Goal: Transaction & Acquisition: Download file/media

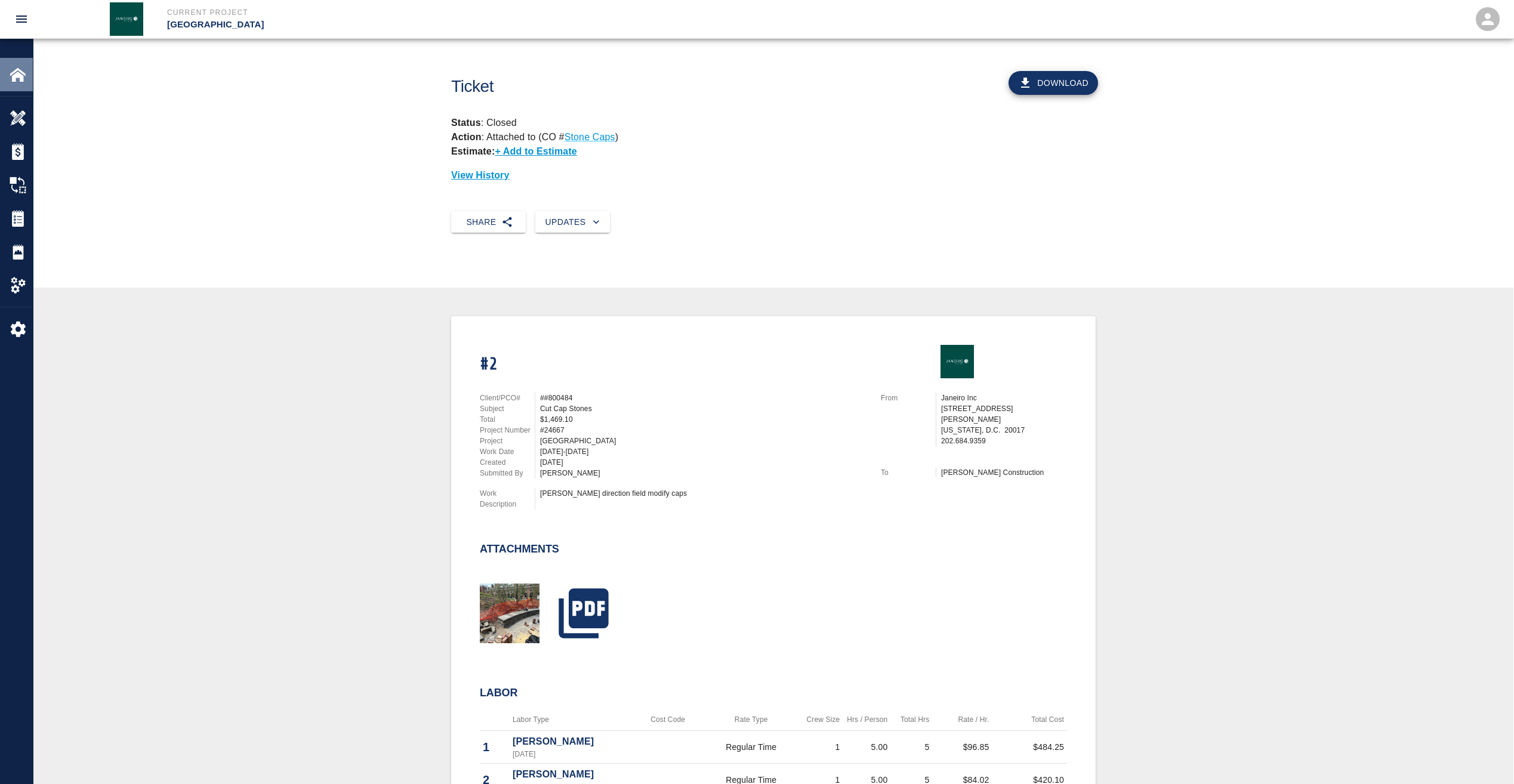
click at [14, 75] on img at bounding box center [17, 74] width 17 height 17
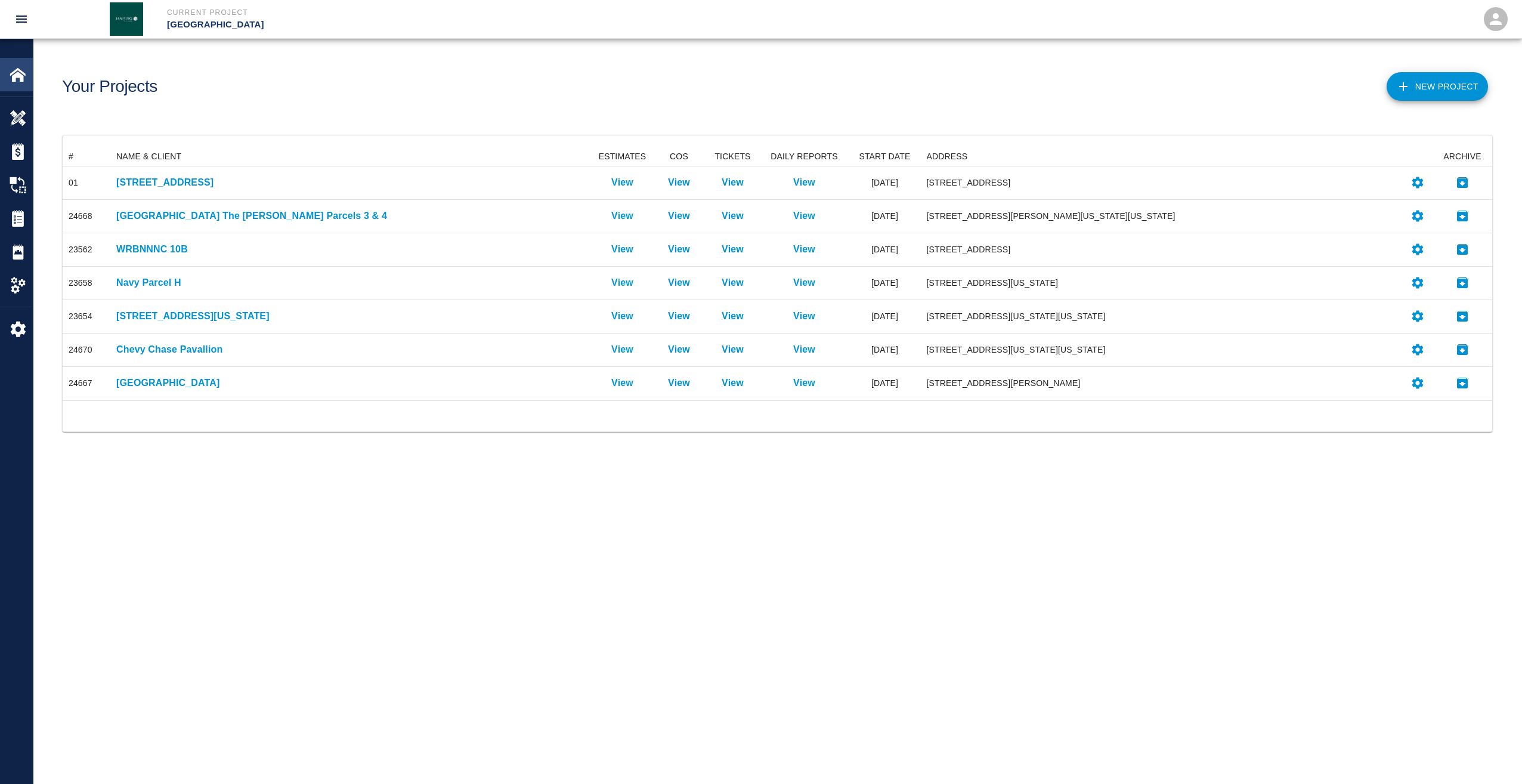
scroll to position [244, 1421]
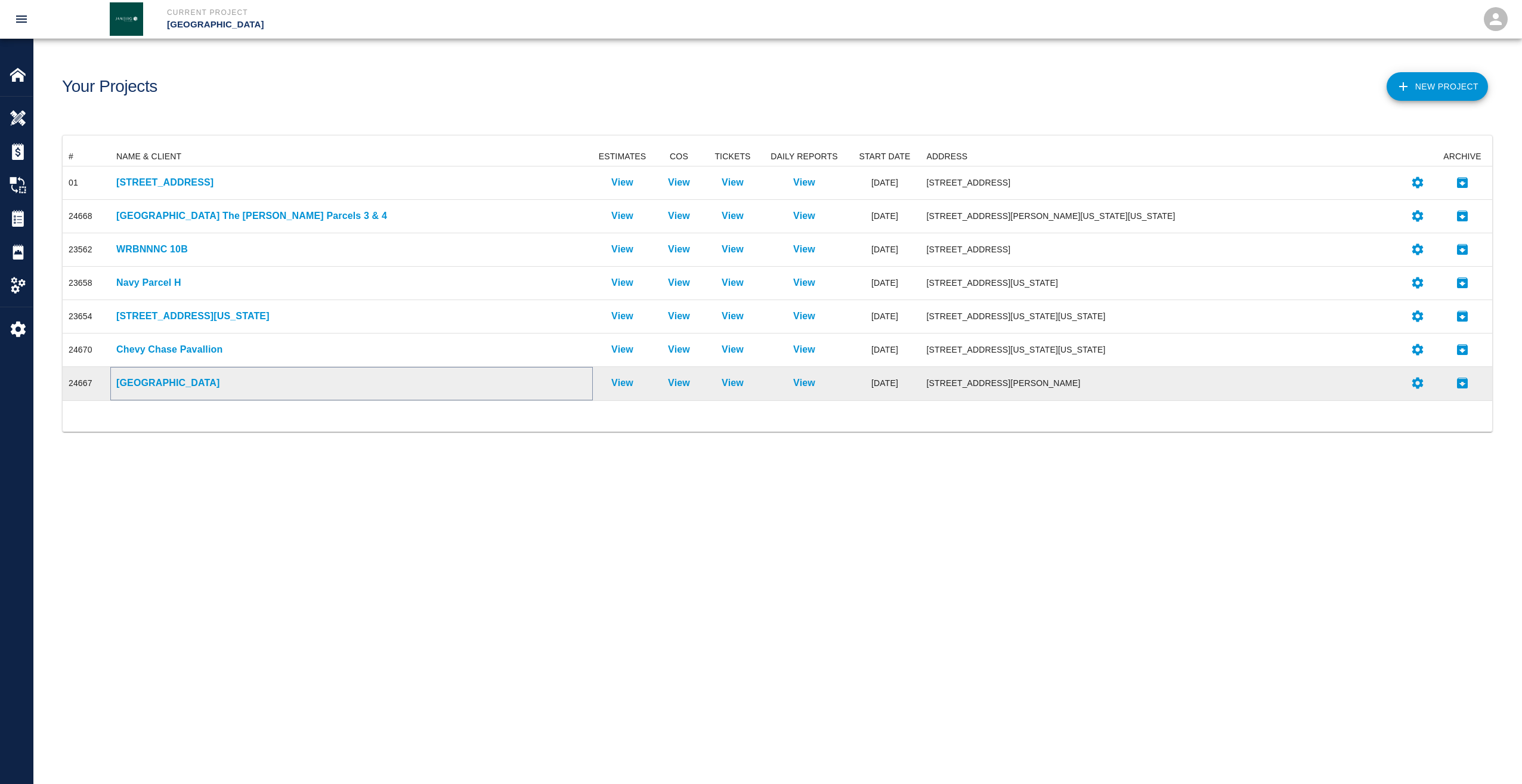
click at [165, 379] on p "[GEOGRAPHIC_DATA]" at bounding box center [351, 383] width 471 height 14
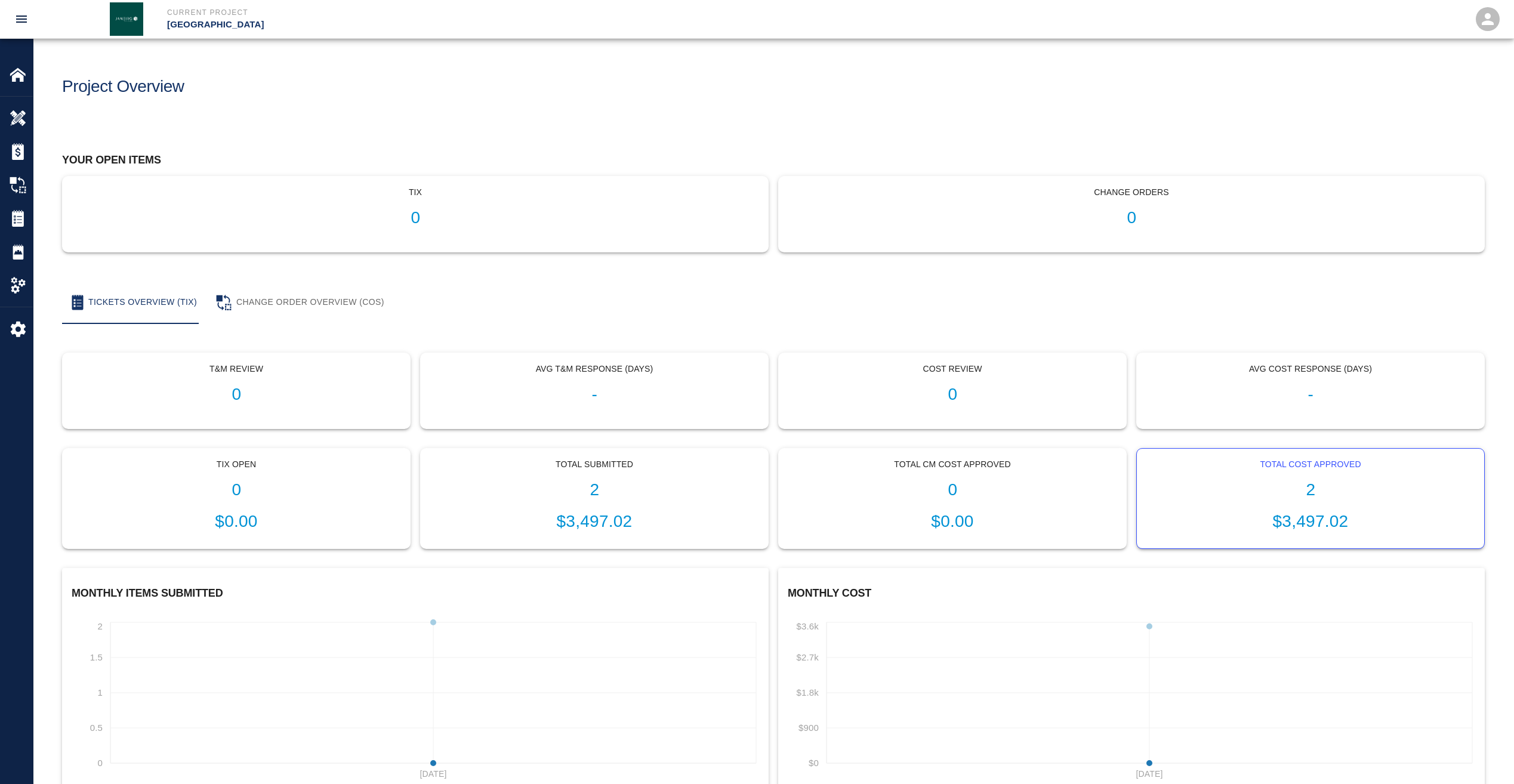
click at [1319, 501] on div "Total Cost Approved 2 $3,497.02" at bounding box center [1311, 499] width 347 height 100
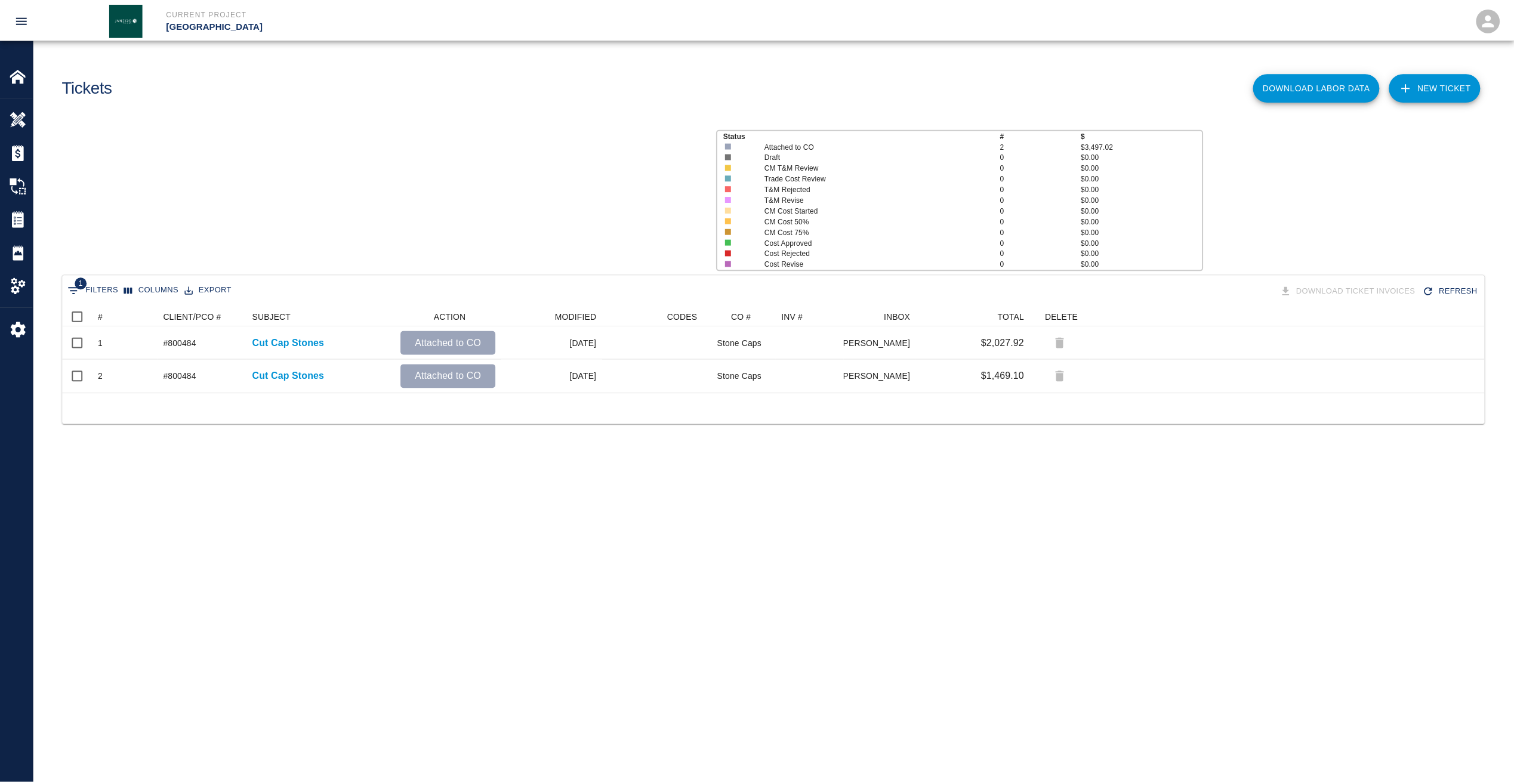
scroll to position [77, 1422]
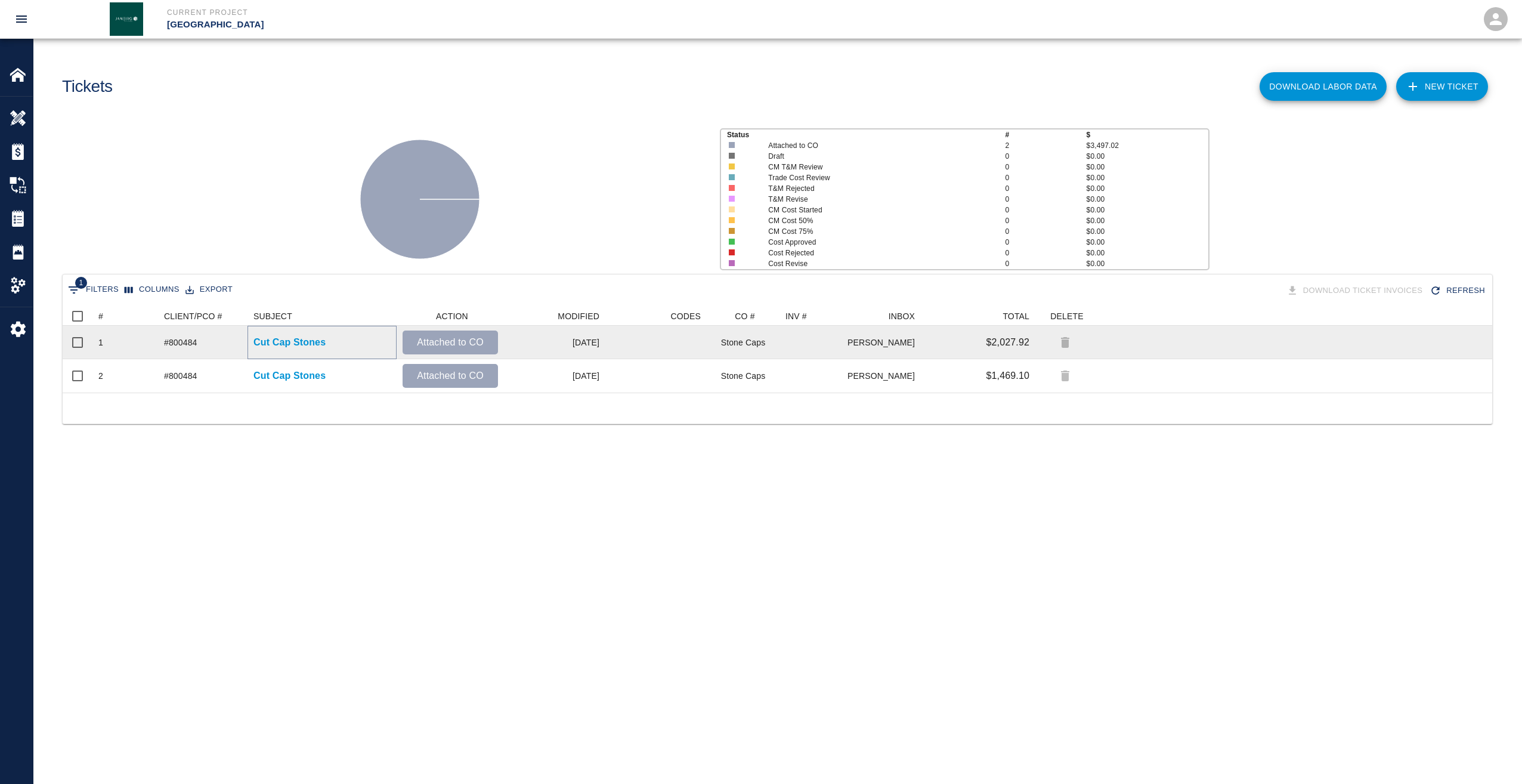
click at [276, 343] on p "Cut Cap Stones" at bounding box center [289, 342] width 72 height 14
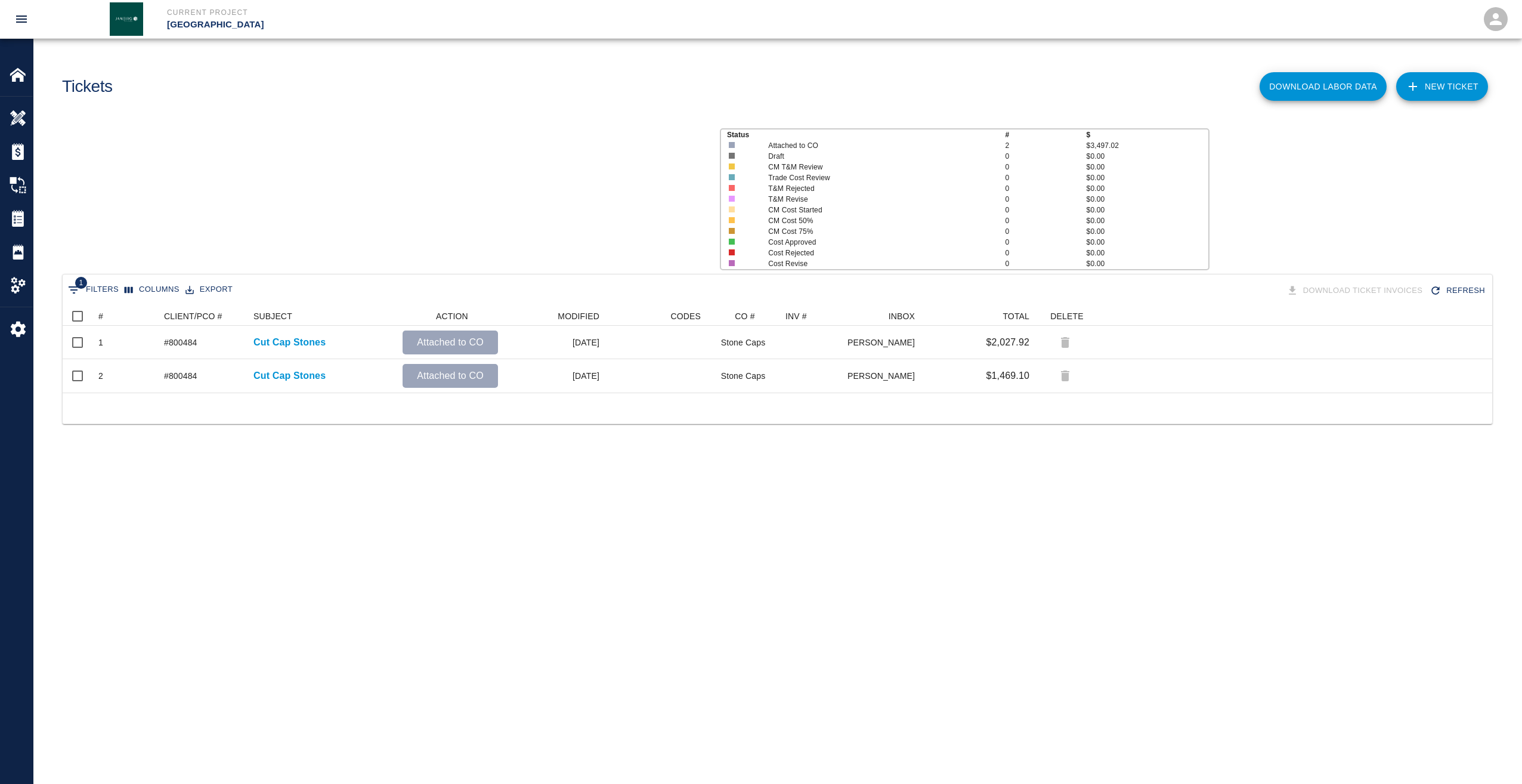
scroll to position [77, 1421]
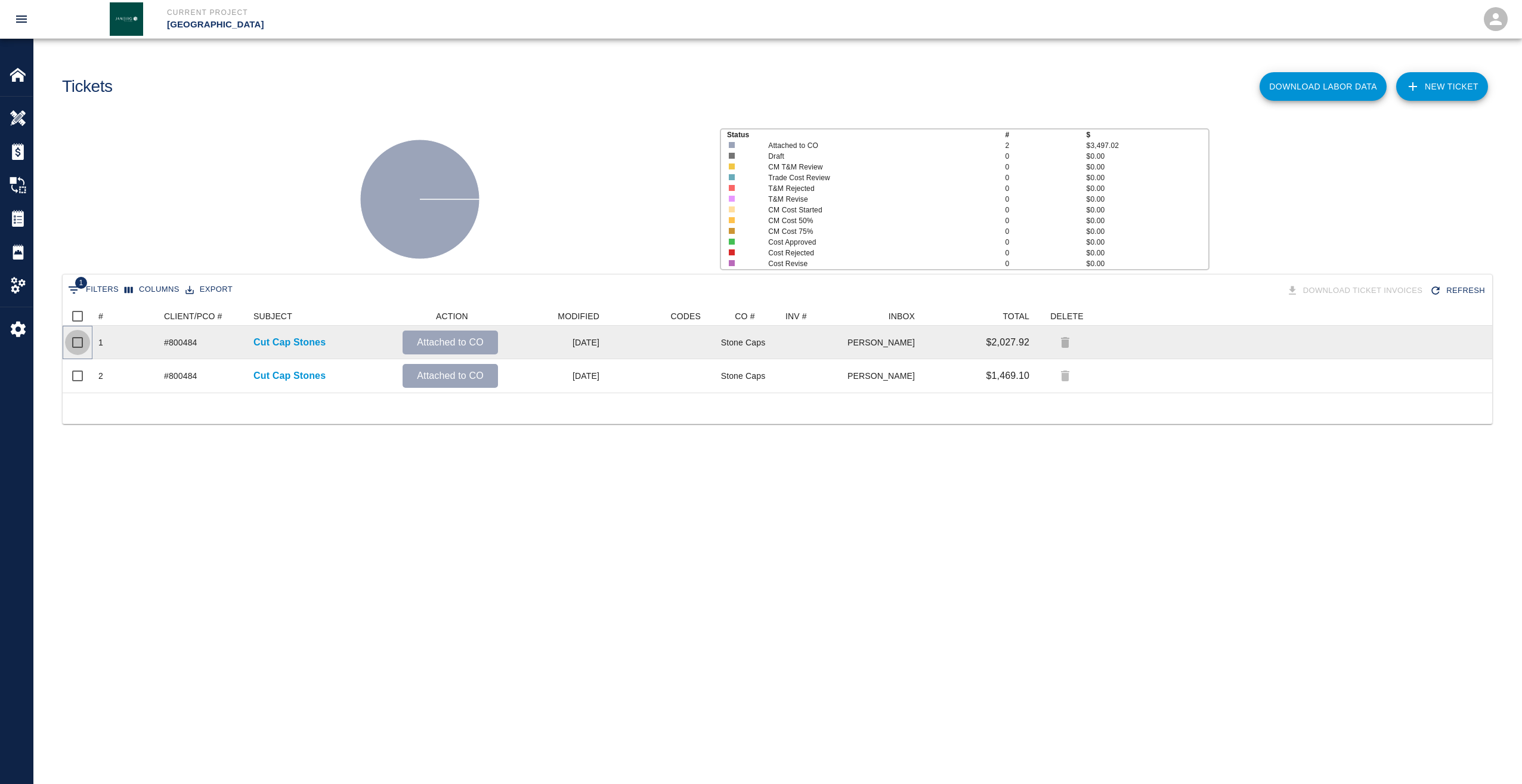
click at [75, 339] on input "Select row" at bounding box center [78, 342] width 25 height 25
checkbox input "true"
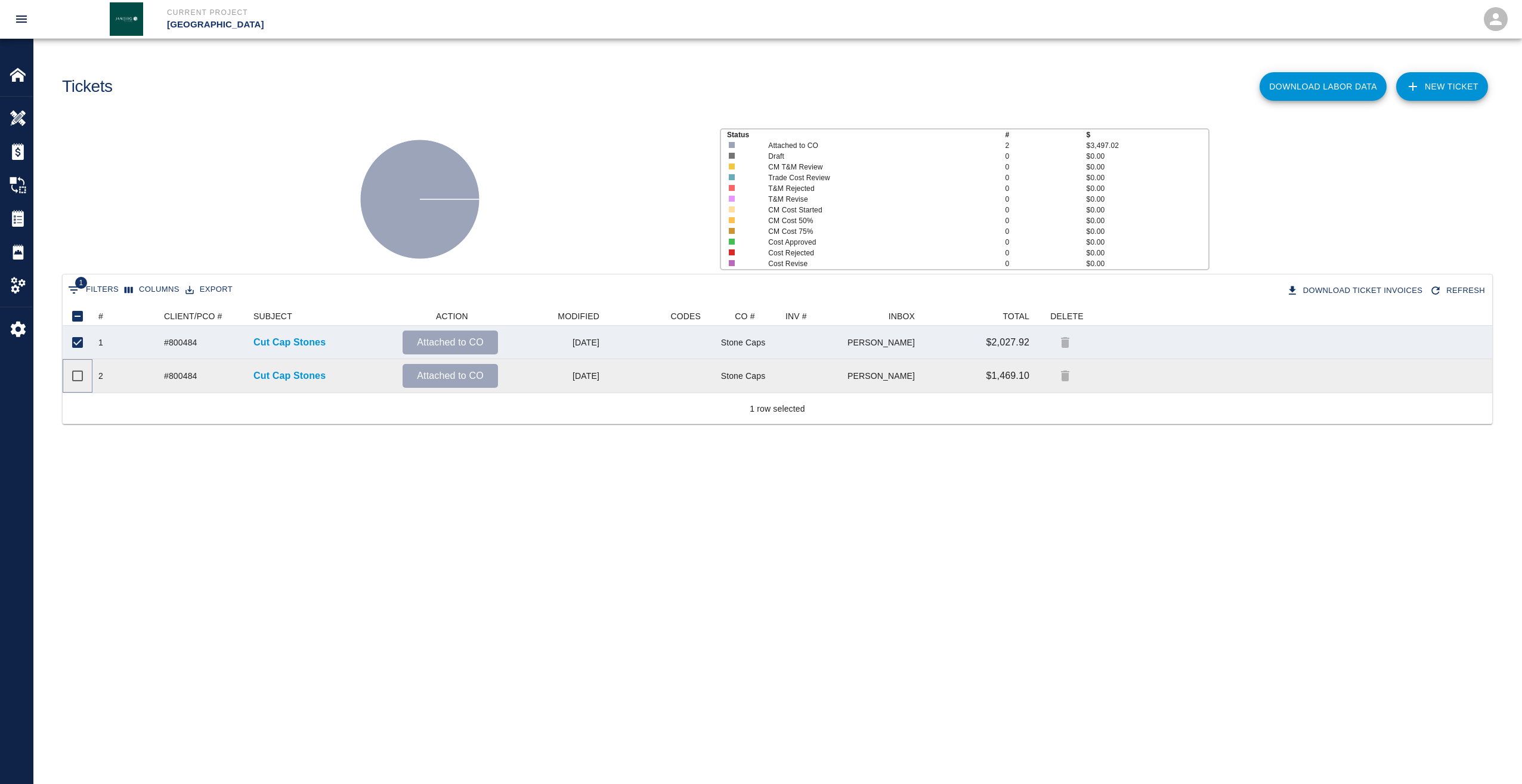
click at [75, 375] on input "Select row" at bounding box center [78, 376] width 25 height 25
checkbox input "true"
click at [385, 536] on main "Tickets Download Labor Data NEW TICKET Status # $ Attached to CO 2 $3,497.02 Dr…" at bounding box center [778, 392] width 1489 height 784
click at [446, 341] on p "Attached to CO" at bounding box center [450, 342] width 86 height 14
click at [19, 149] on img at bounding box center [17, 151] width 17 height 17
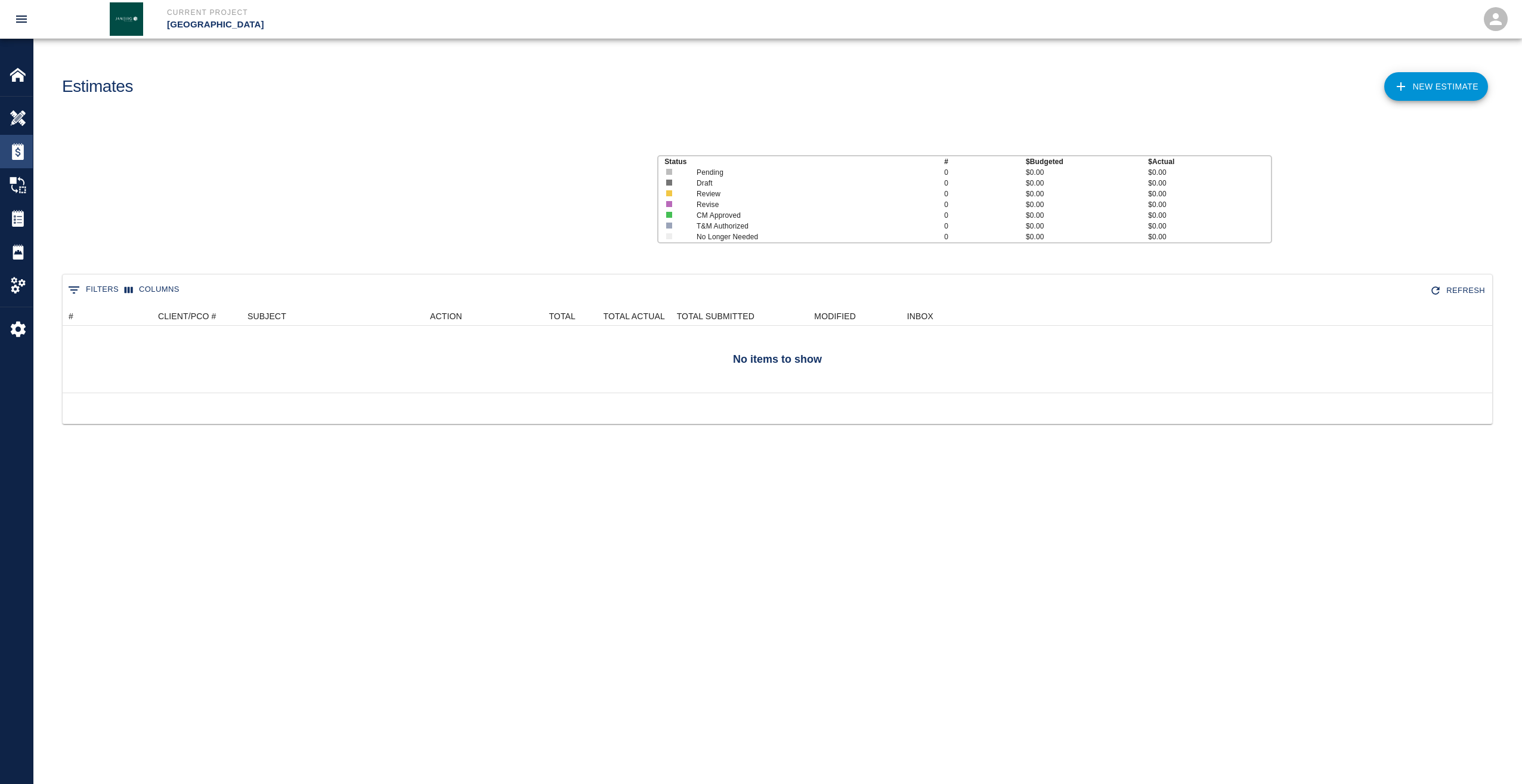
scroll to position [77, 1421]
click at [14, 180] on img at bounding box center [17, 184] width 17 height 17
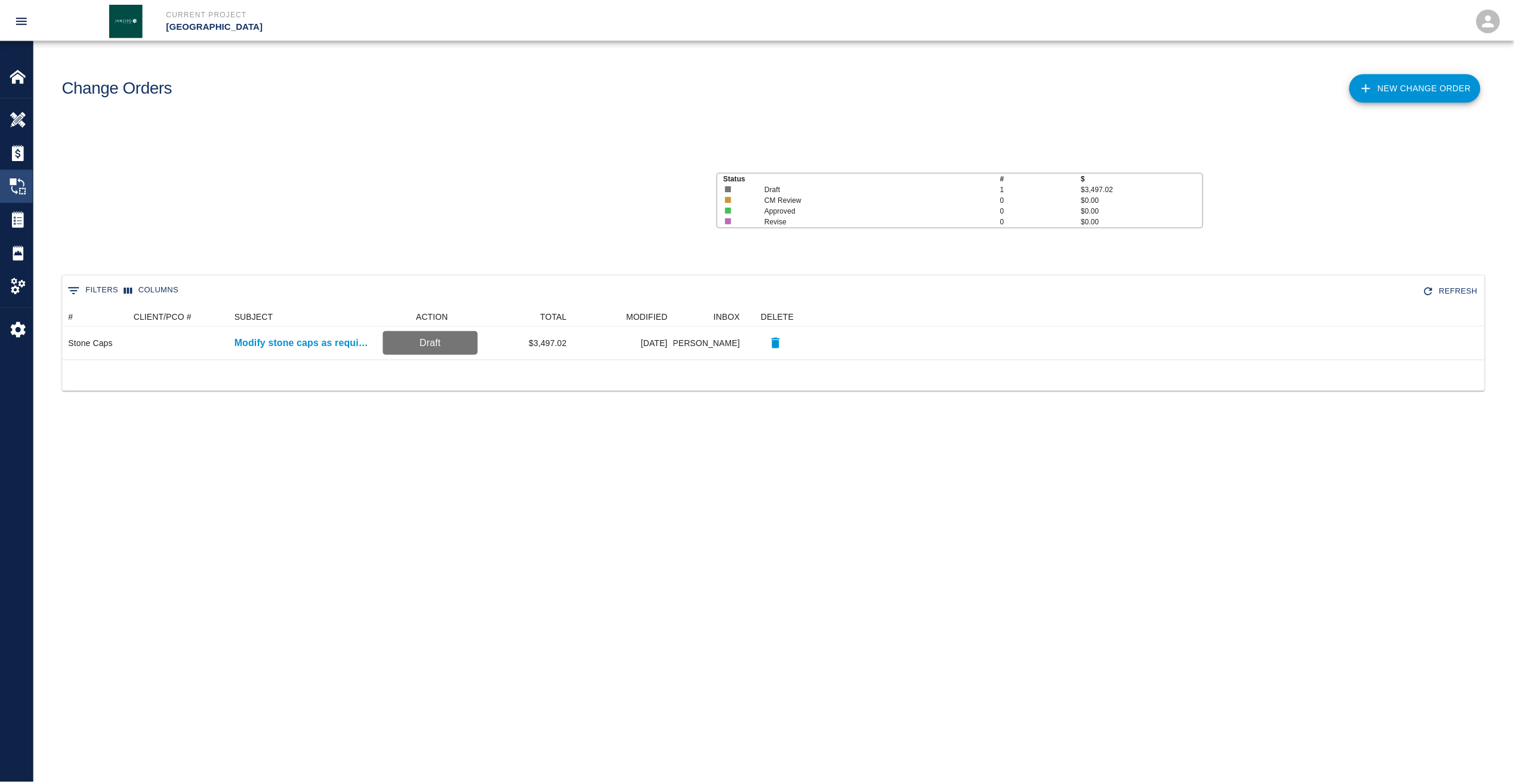
scroll to position [44, 1422]
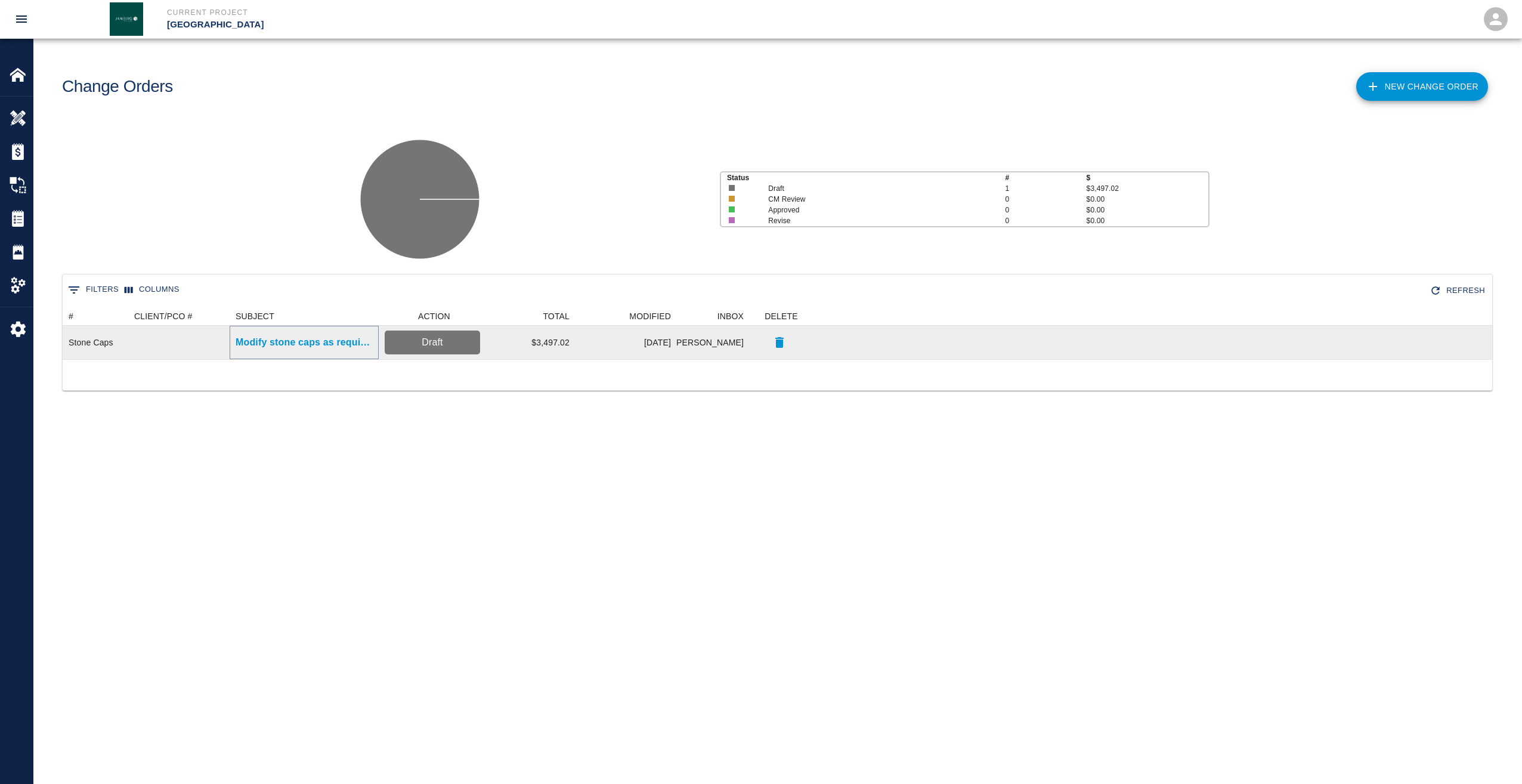
click at [268, 343] on p "Modify stone caps as required for radial wall" at bounding box center [304, 342] width 137 height 14
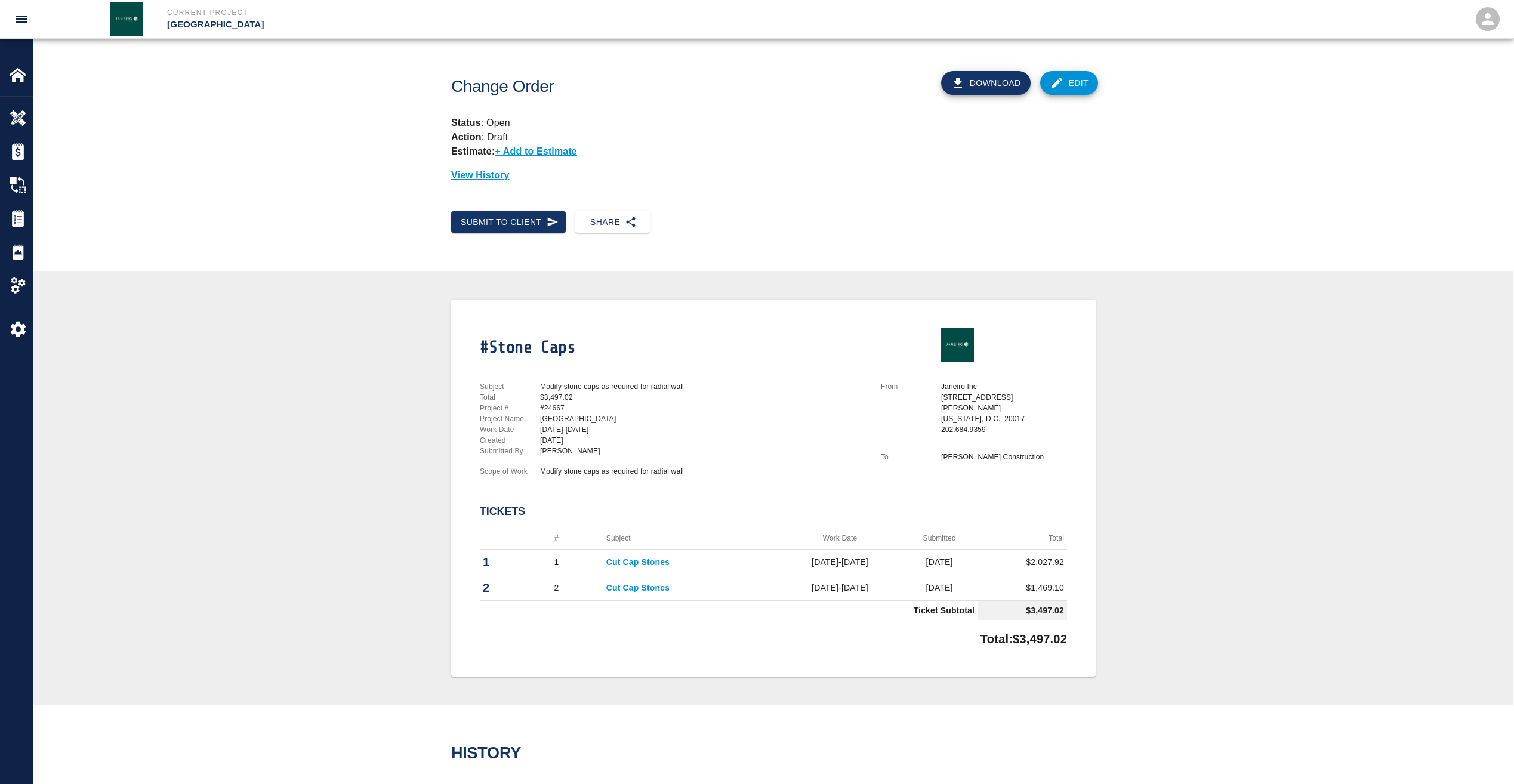
click at [984, 85] on button "Download" at bounding box center [985, 83] width 90 height 24
